Goal: Information Seeking & Learning: Learn about a topic

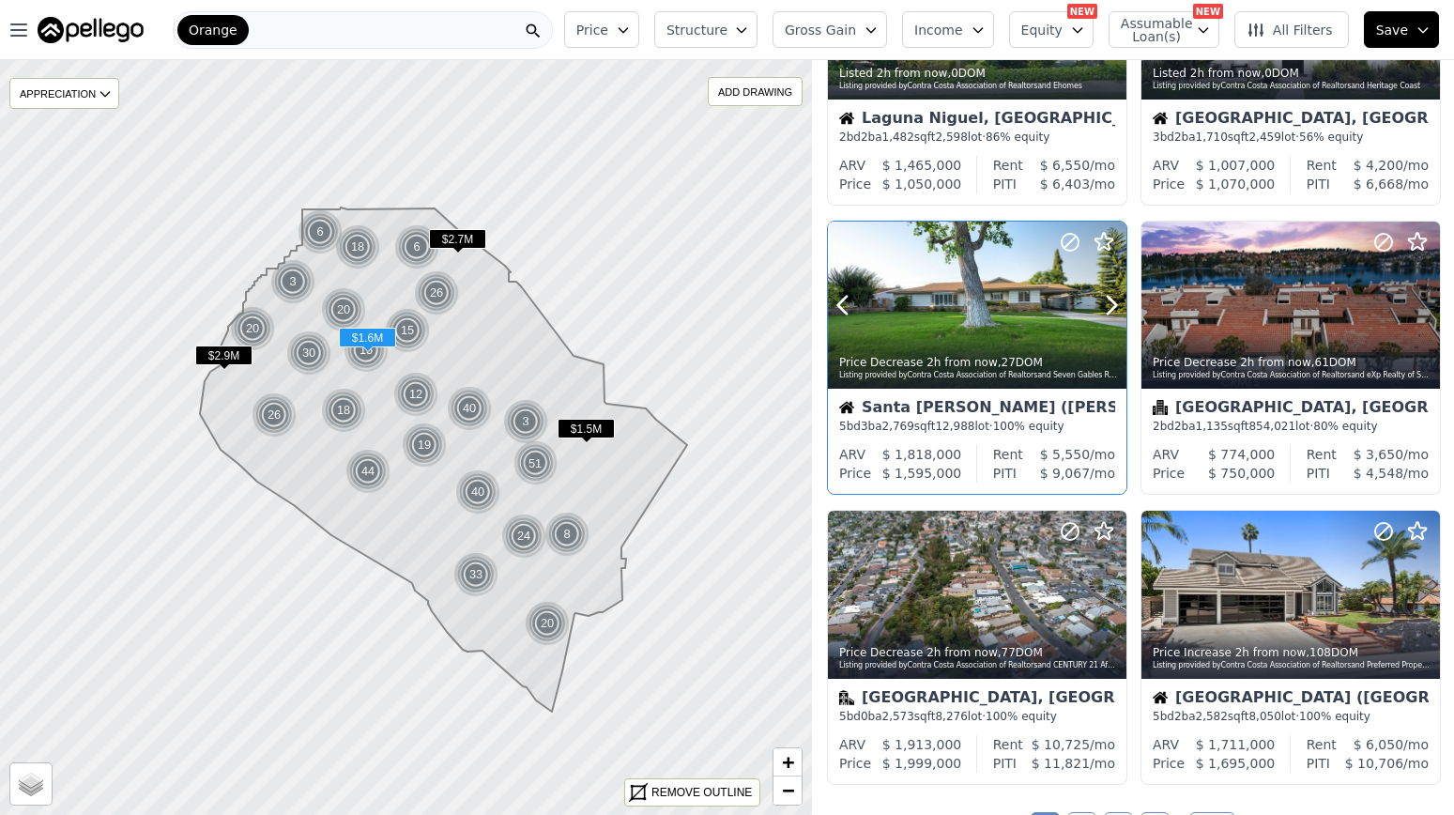
scroll to position [957, 0]
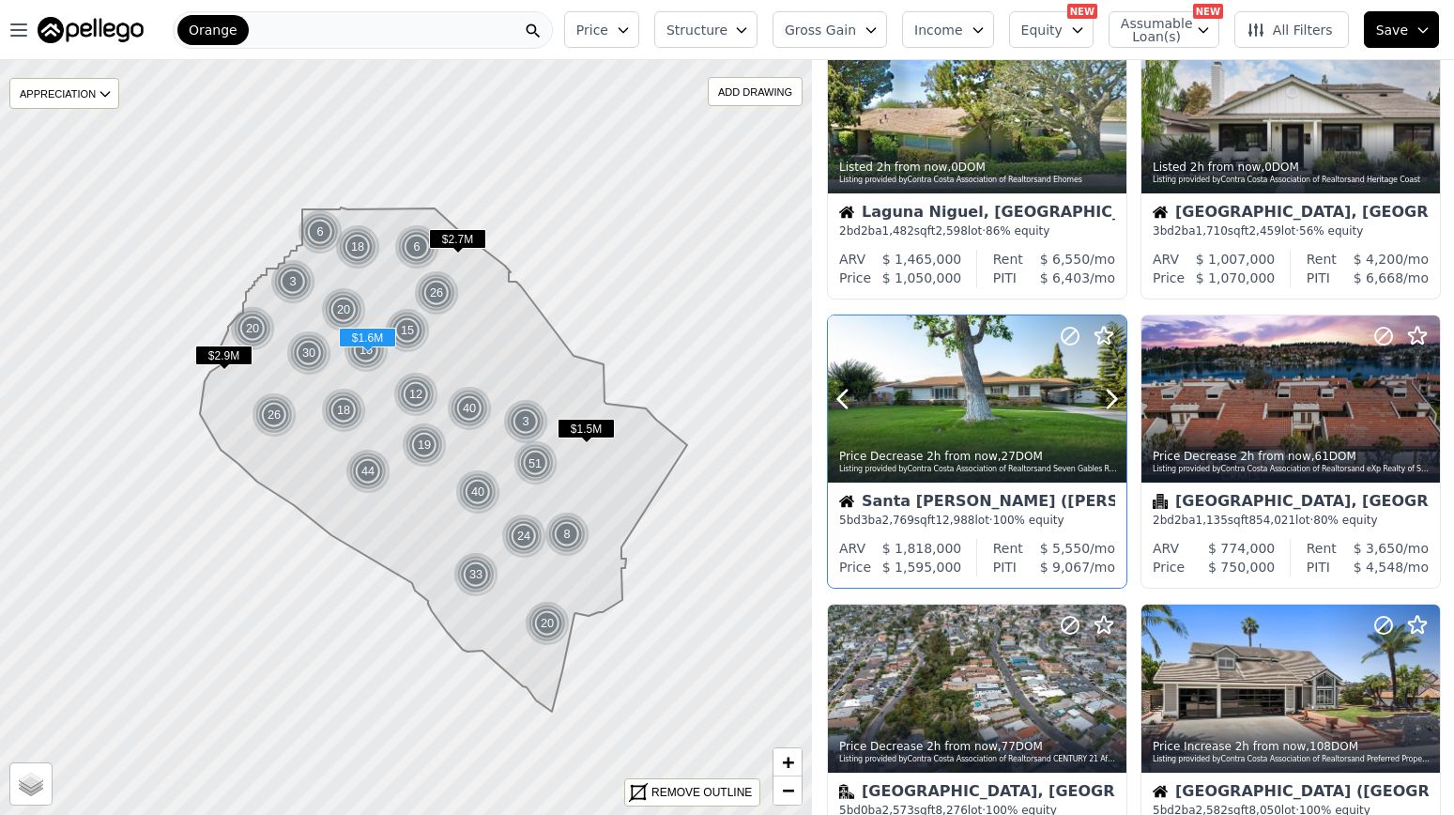
click at [1022, 359] on div at bounding box center [1066, 375] width 120 height 120
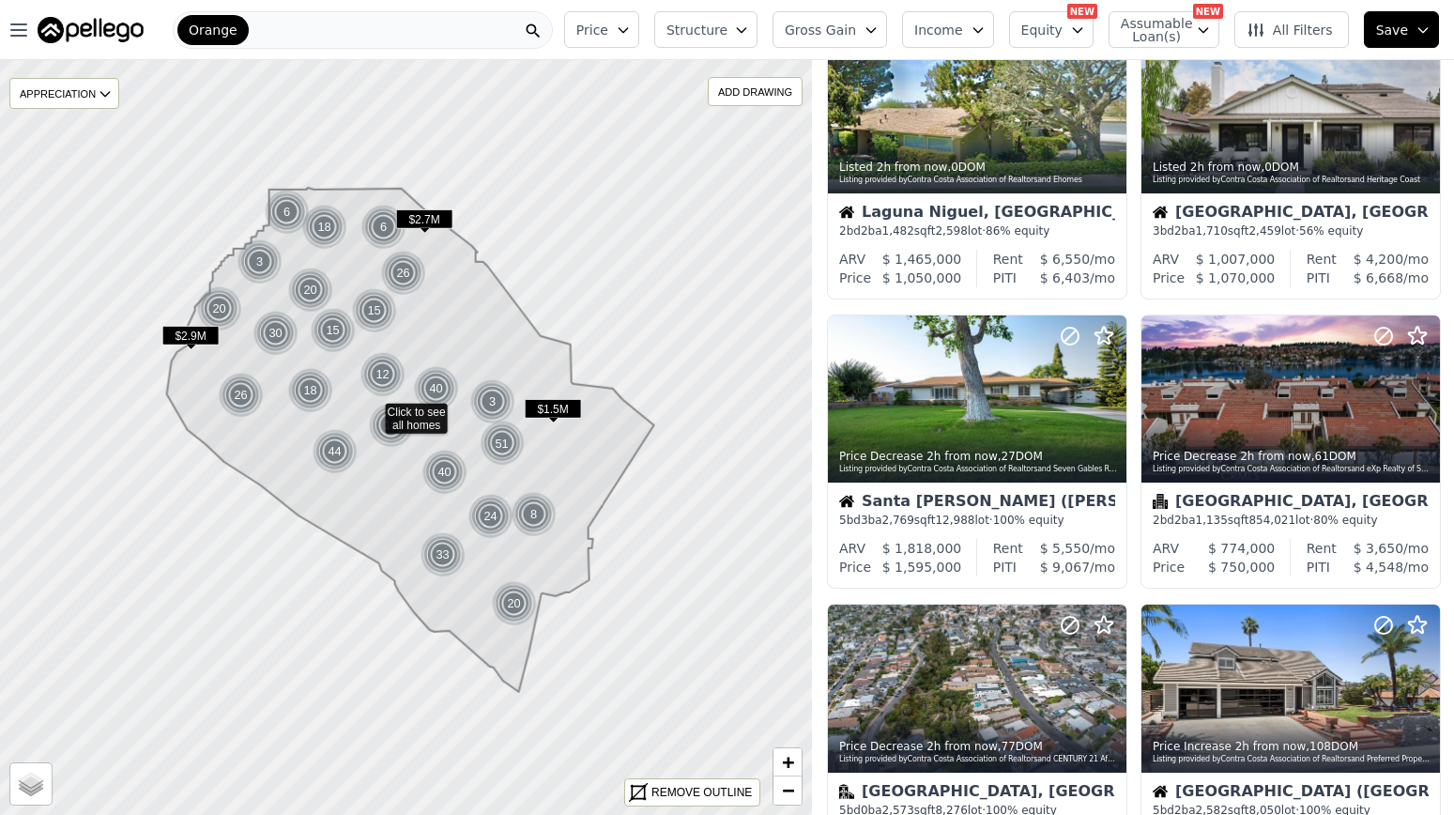
click at [66, 27] on img at bounding box center [91, 30] width 106 height 26
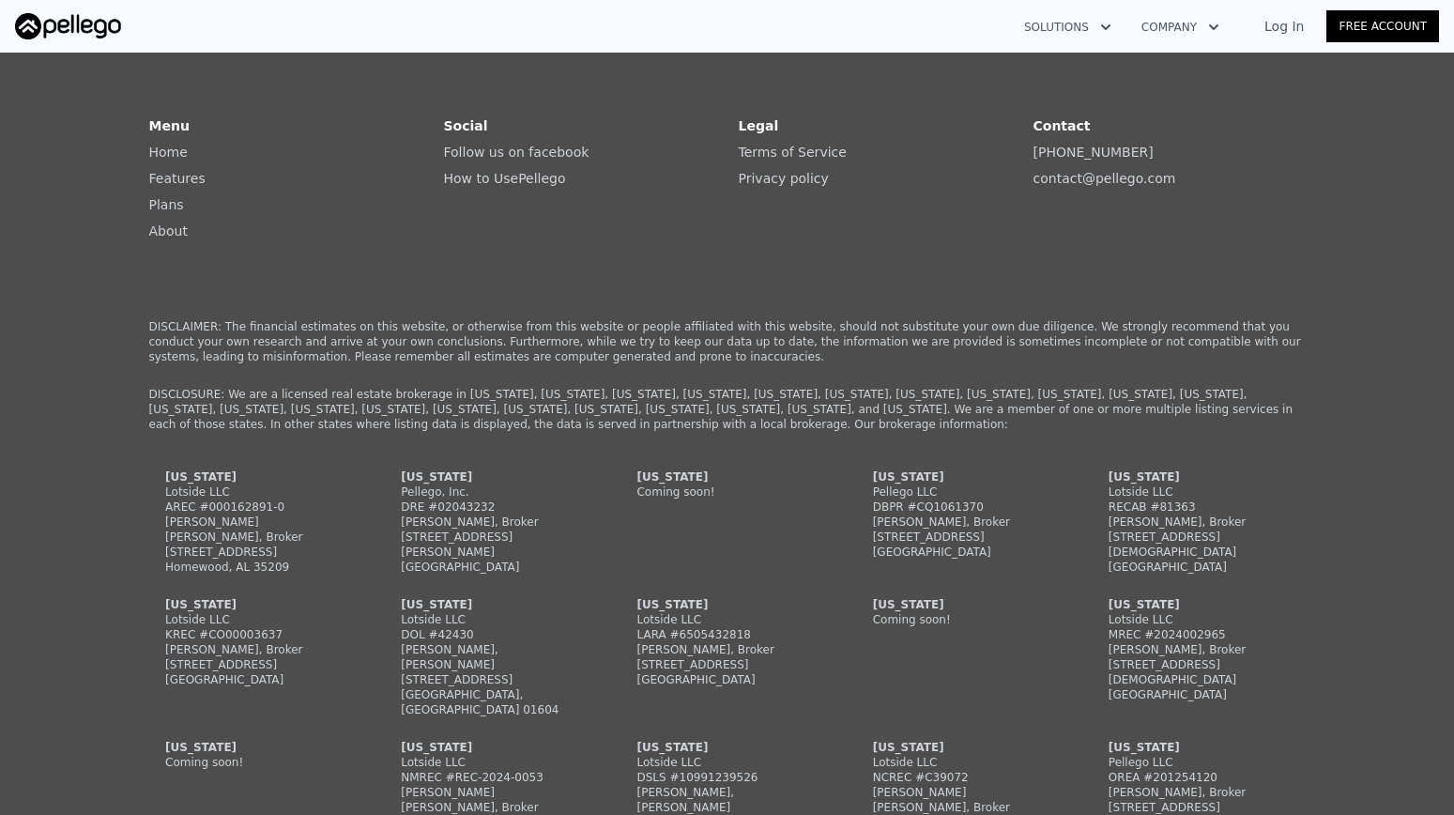
scroll to position [619, 0]
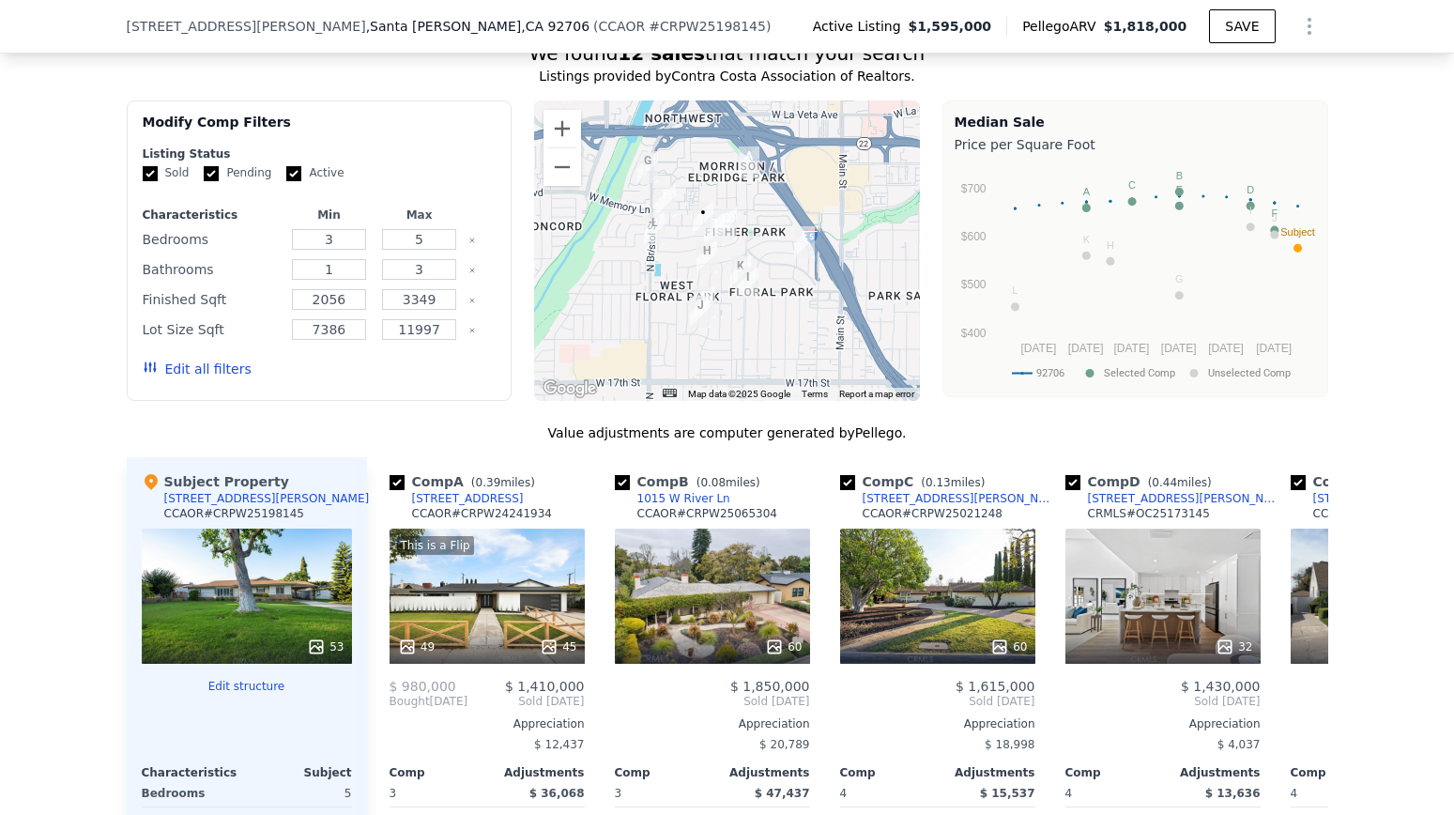
scroll to position [1542, 0]
